Goal: Information Seeking & Learning: Learn about a topic

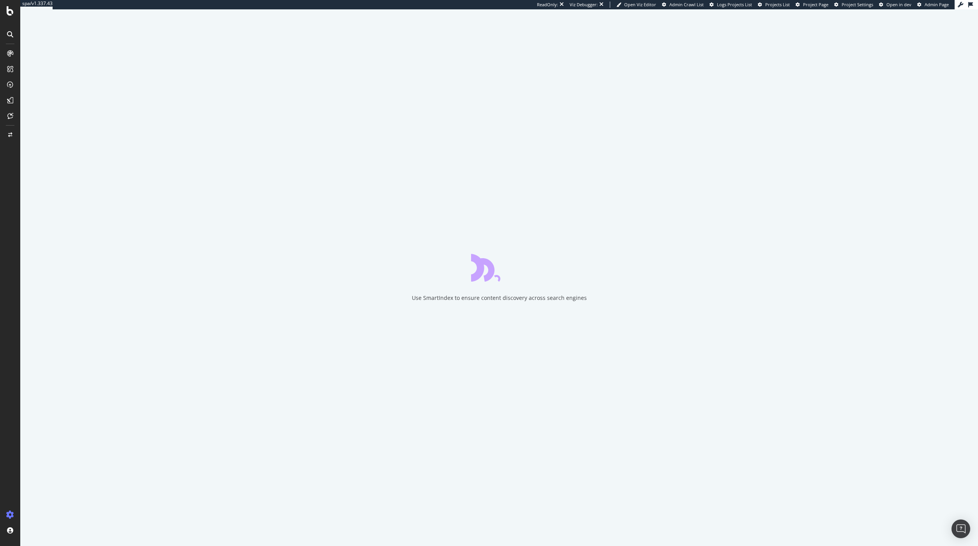
click at [697, 6] on span "Admin Crawl List" at bounding box center [687, 5] width 34 height 6
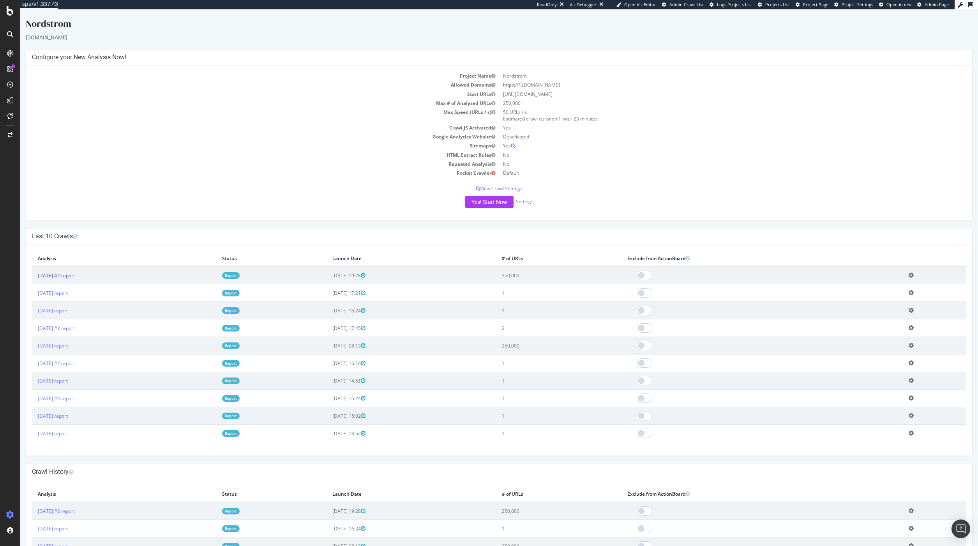
click at [71, 274] on link "[DATE] #2 report" at bounding box center [56, 275] width 37 height 7
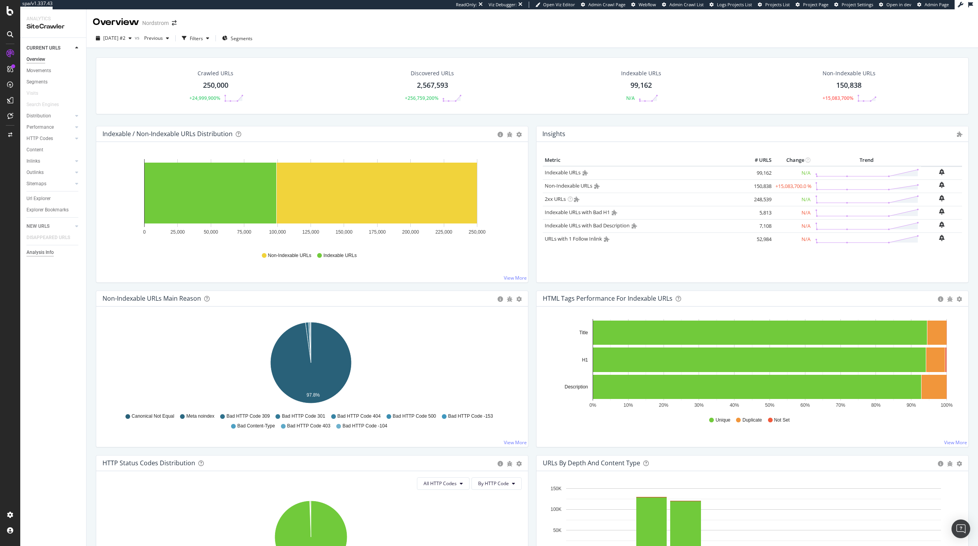
click at [44, 253] on div "Analysis Info" at bounding box center [40, 252] width 27 height 8
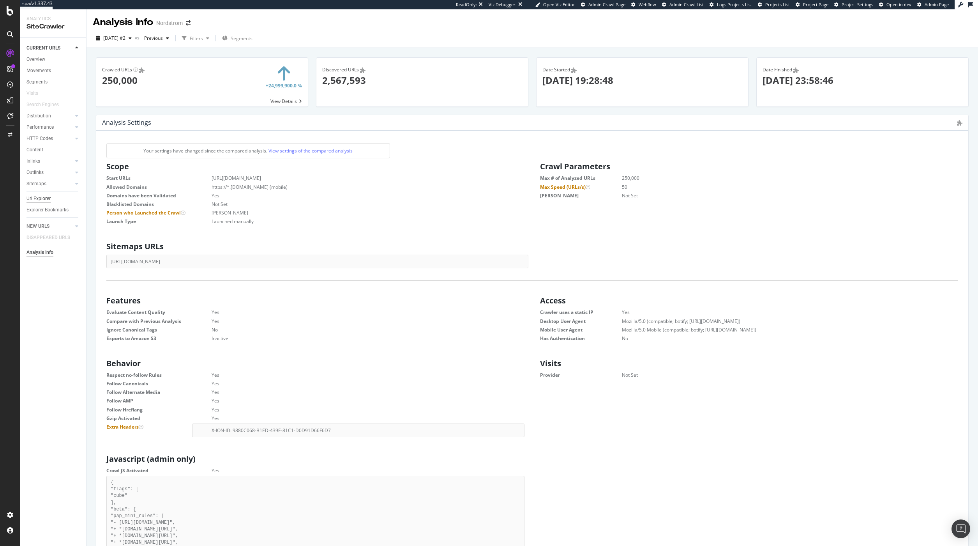
click at [46, 199] on div "Url Explorer" at bounding box center [39, 199] width 24 height 8
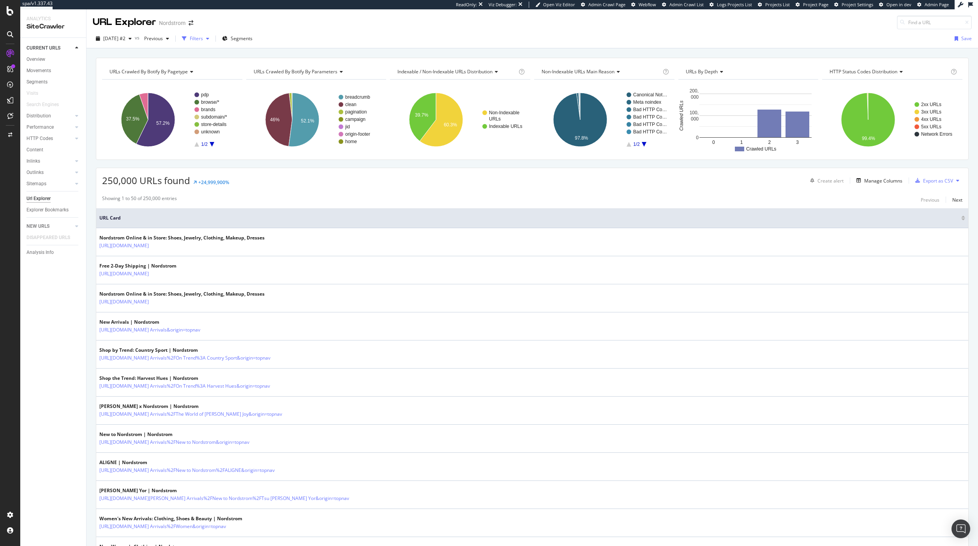
click at [203, 40] on div "Filters" at bounding box center [196, 38] width 13 height 7
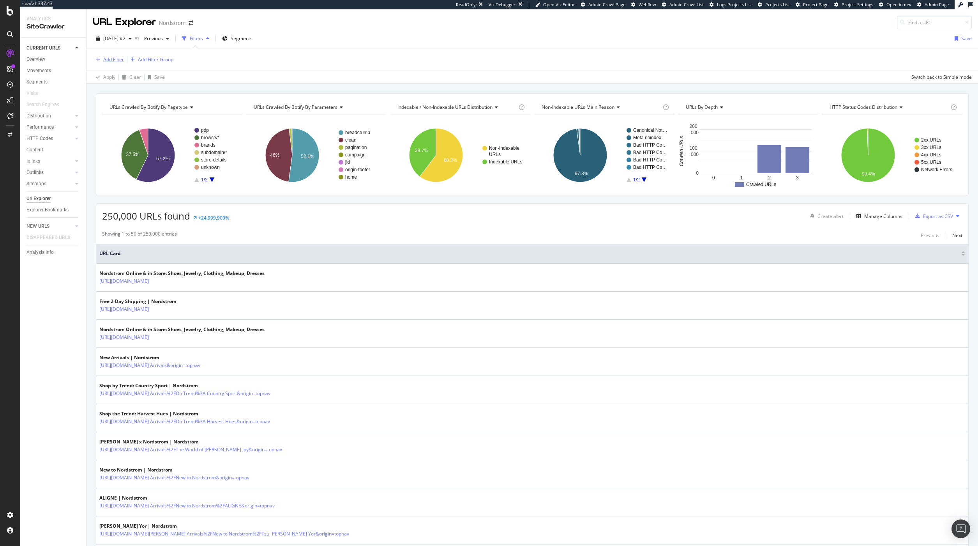
click at [106, 60] on div "Add Filter" at bounding box center [113, 59] width 21 height 7
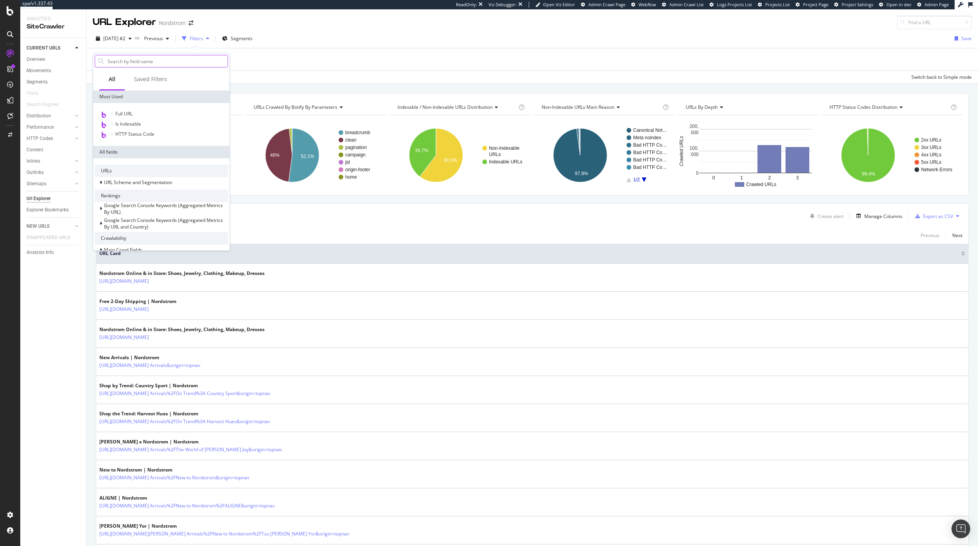
click at [132, 62] on input "text" at bounding box center [167, 61] width 121 height 12
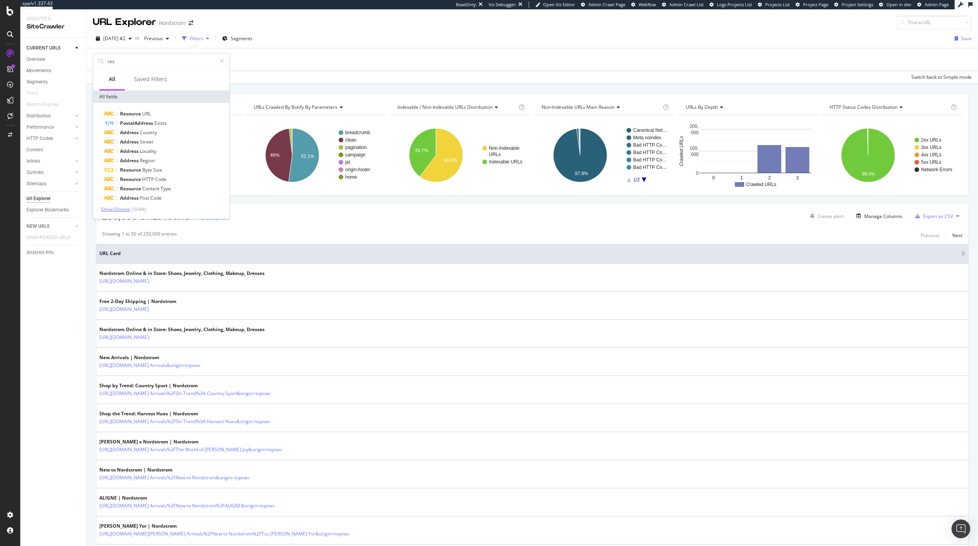
type input "res"
click at [125, 210] on span "Show 10 more" at bounding box center [115, 209] width 29 height 7
click at [171, 216] on span "Executed" at bounding box center [169, 216] width 20 height 7
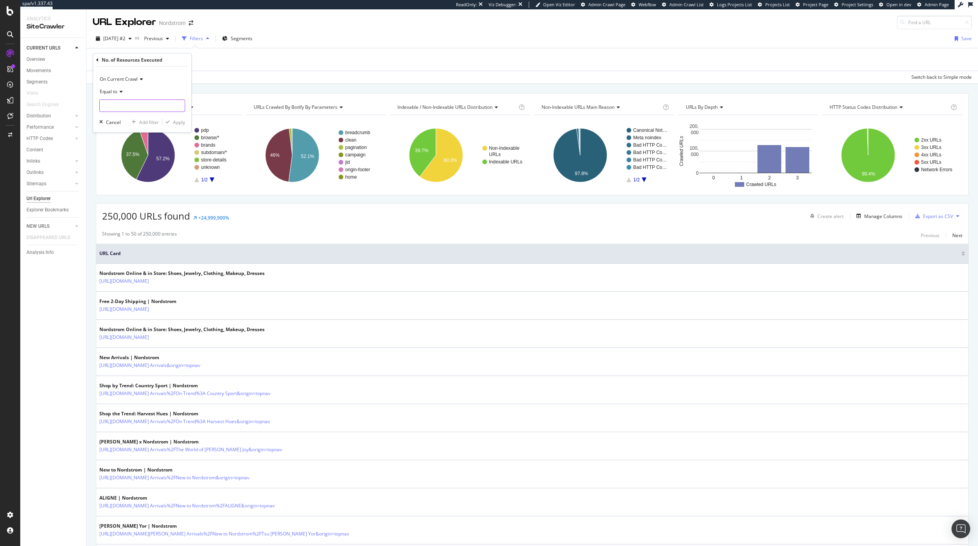
click at [149, 105] on input "number" at bounding box center [142, 105] width 86 height 12
click at [121, 92] on icon at bounding box center [119, 91] width 5 height 5
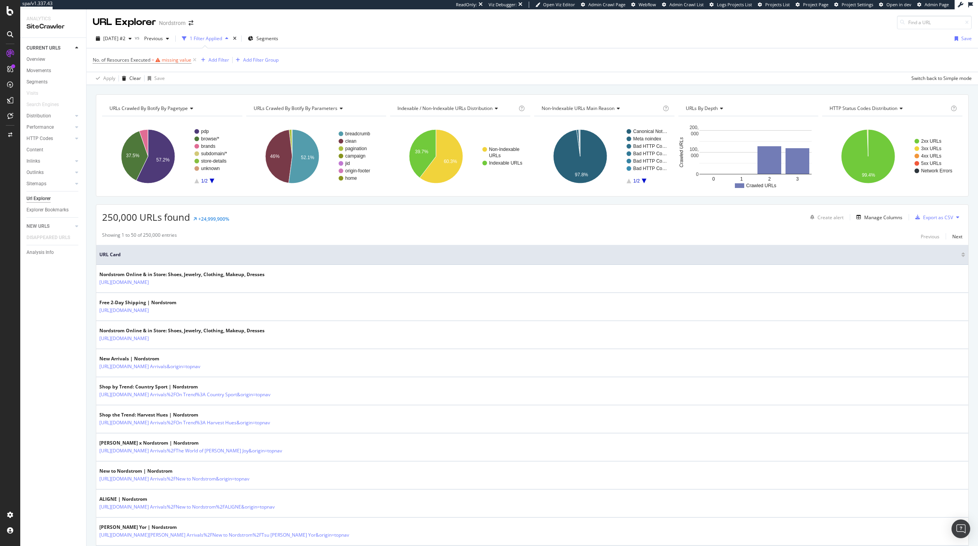
click at [871, 214] on div "Manage Columns" at bounding box center [884, 217] width 38 height 7
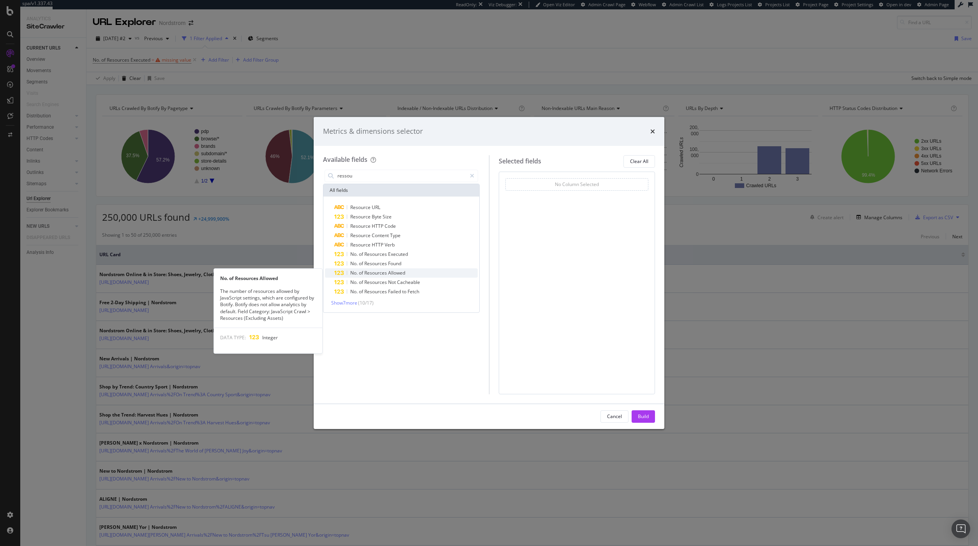
type input "ressou"
click at [395, 272] on span "Allowed" at bounding box center [396, 272] width 17 height 7
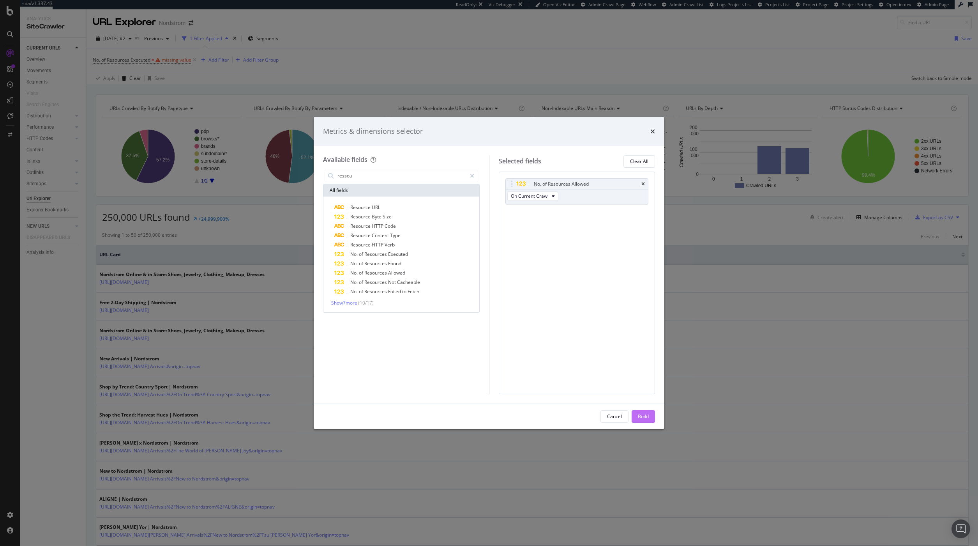
click at [653, 421] on button "Build" at bounding box center [643, 416] width 23 height 12
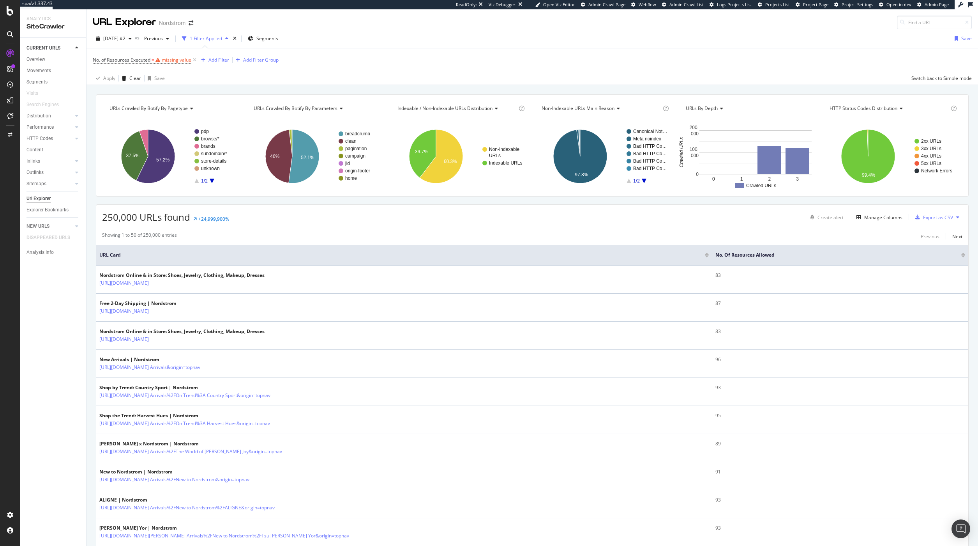
click at [962, 256] on div at bounding box center [964, 256] width 4 height 2
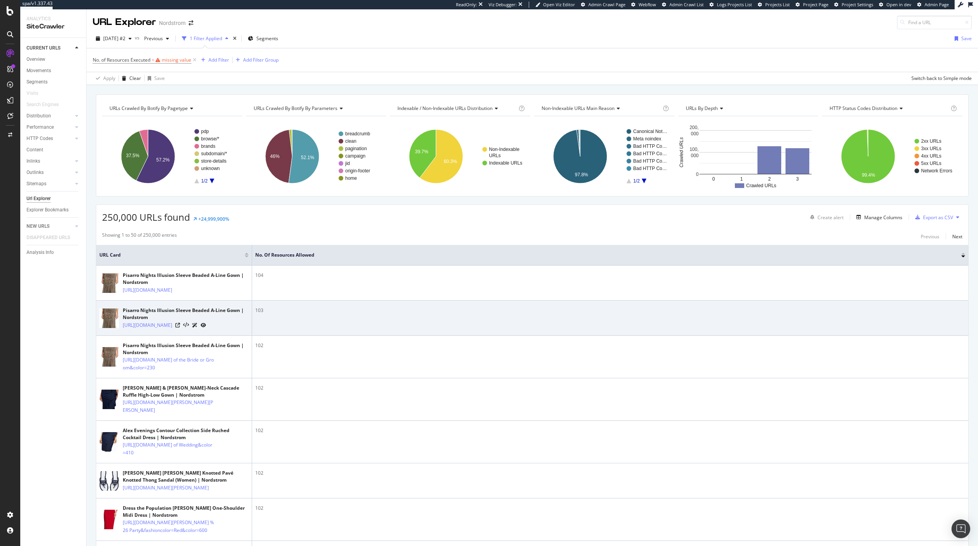
click at [468, 335] on td "103" at bounding box center [610, 318] width 717 height 35
